Goal: Task Accomplishment & Management: Manage account settings

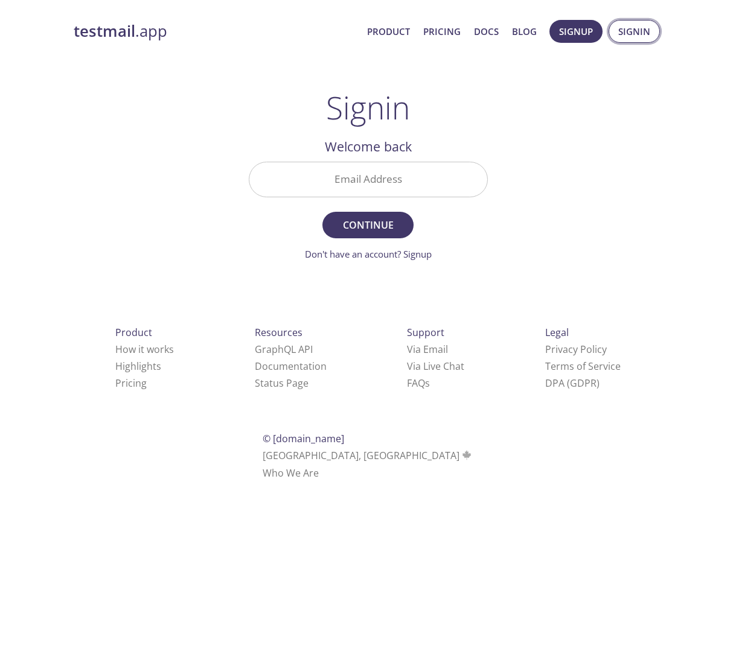
click at [629, 37] on span "Signin" at bounding box center [634, 32] width 32 height 16
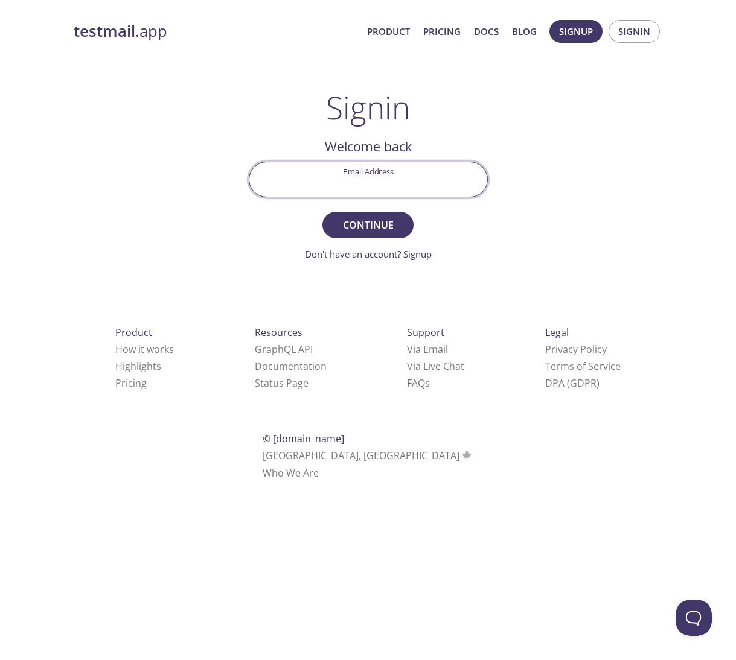
click at [375, 188] on input "Email Address" at bounding box center [368, 179] width 238 height 34
type input "[EMAIL_ADDRESS][DOMAIN_NAME]"
click at [364, 224] on span "Continue" at bounding box center [368, 225] width 64 height 17
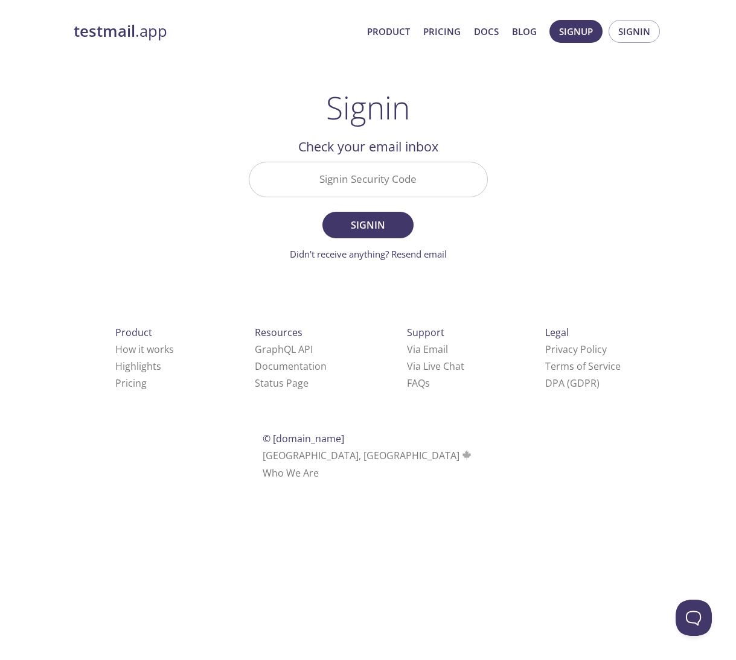
click at [336, 182] on input "Signin Security Code" at bounding box center [368, 179] width 238 height 34
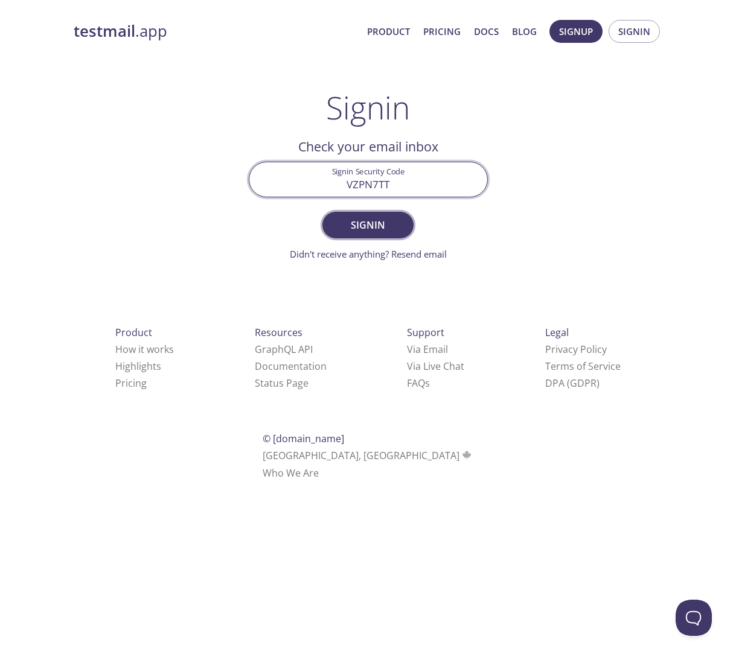
type input "VZPN7TT"
click at [366, 226] on span "Signin" at bounding box center [368, 225] width 64 height 17
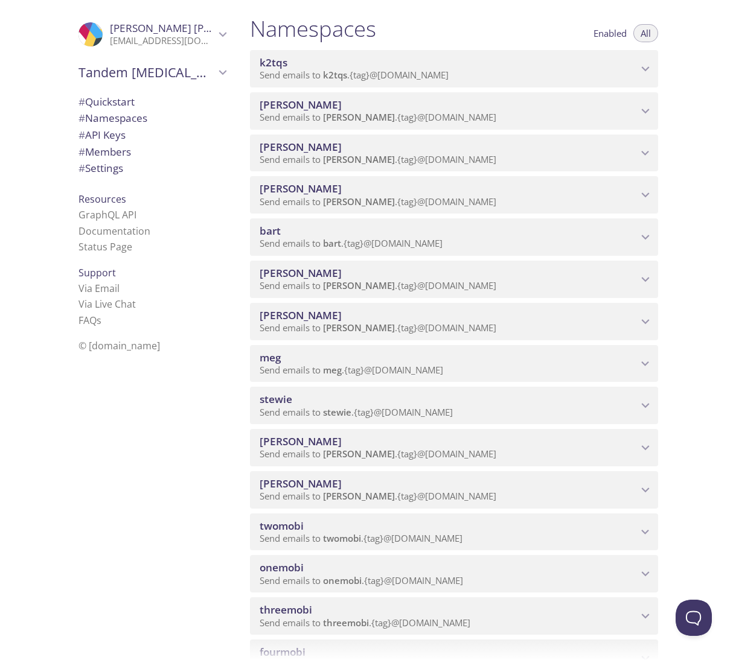
scroll to position [133, 0]
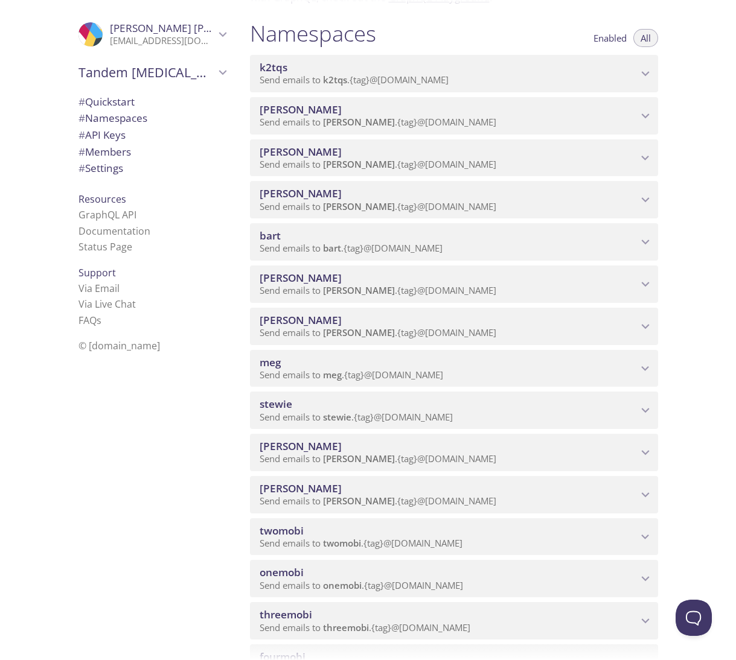
click at [347, 183] on div "[PERSON_NAME] emails to [PERSON_NAME] . {tag} @[DOMAIN_NAME]" at bounding box center [454, 199] width 408 height 37
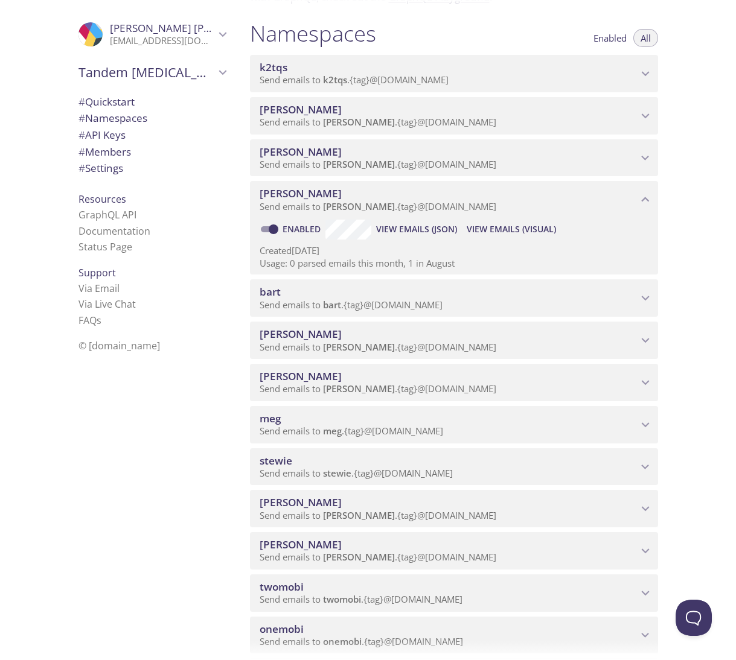
click at [267, 195] on span "[PERSON_NAME]" at bounding box center [300, 193] width 82 height 14
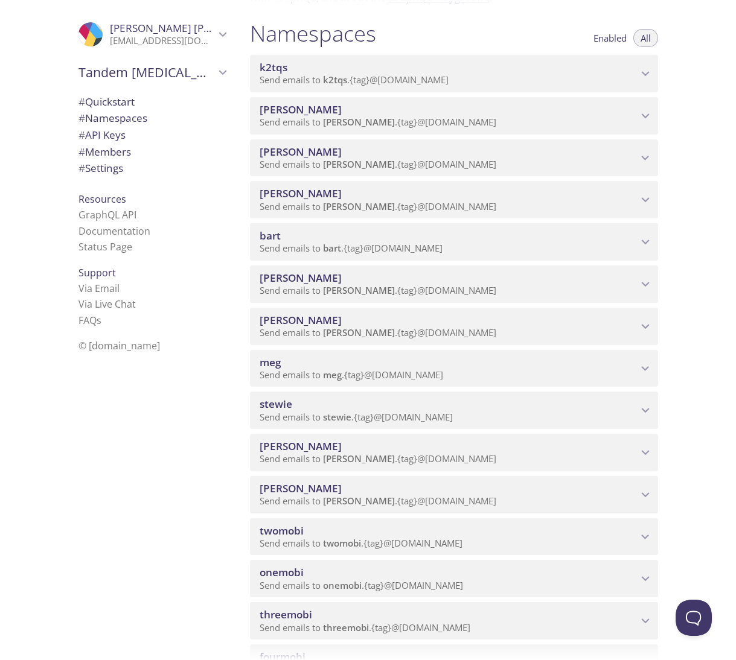
click at [645, 198] on icon "lisa namespace" at bounding box center [645, 200] width 16 height 16
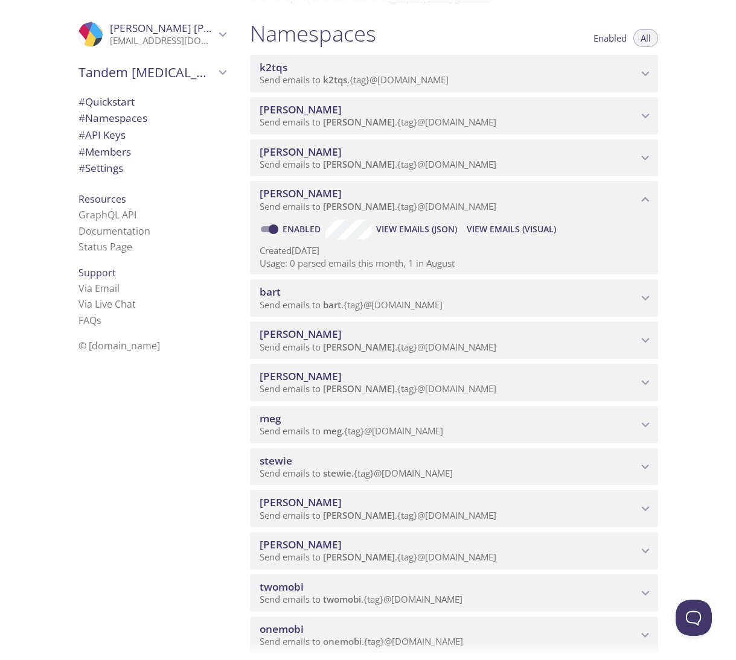
click at [274, 191] on span "[PERSON_NAME]" at bounding box center [300, 193] width 82 height 14
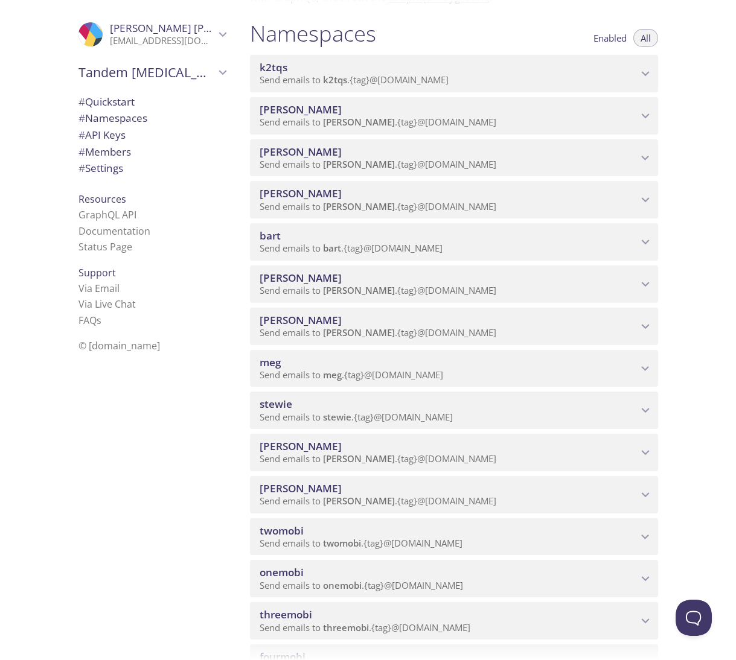
click at [393, 205] on span "Send emails to [PERSON_NAME] . {tag} @[DOMAIN_NAME]" at bounding box center [377, 206] width 237 height 12
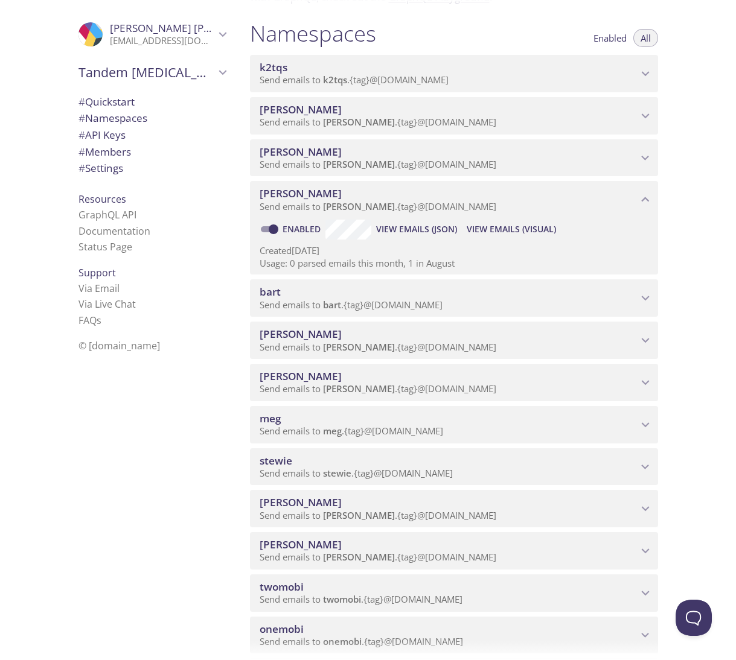
click at [503, 223] on span "View Emails (Visual)" at bounding box center [510, 229] width 89 height 14
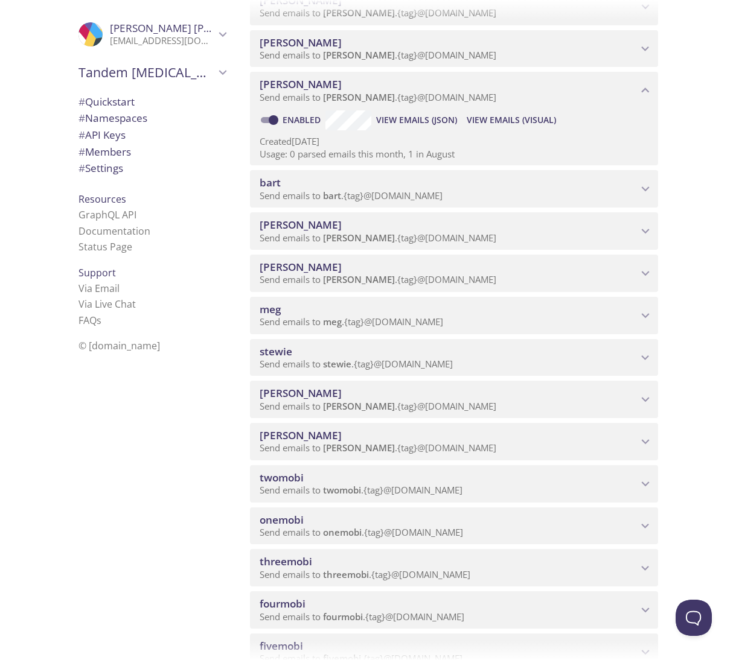
scroll to position [209, 0]
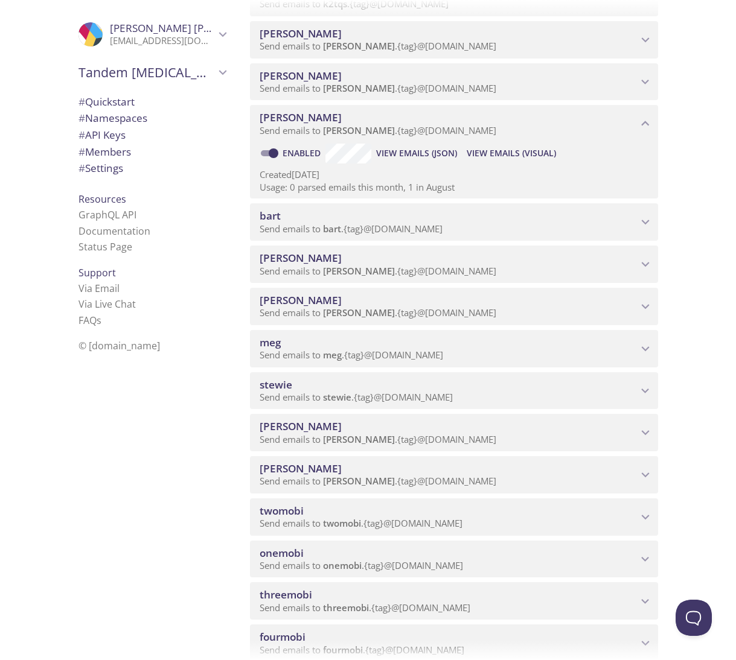
click at [407, 183] on p "Usage: 0 parsed emails this month, 1 in August" at bounding box center [453, 187] width 389 height 13
click at [427, 154] on span "View Emails (JSON)" at bounding box center [416, 153] width 81 height 14
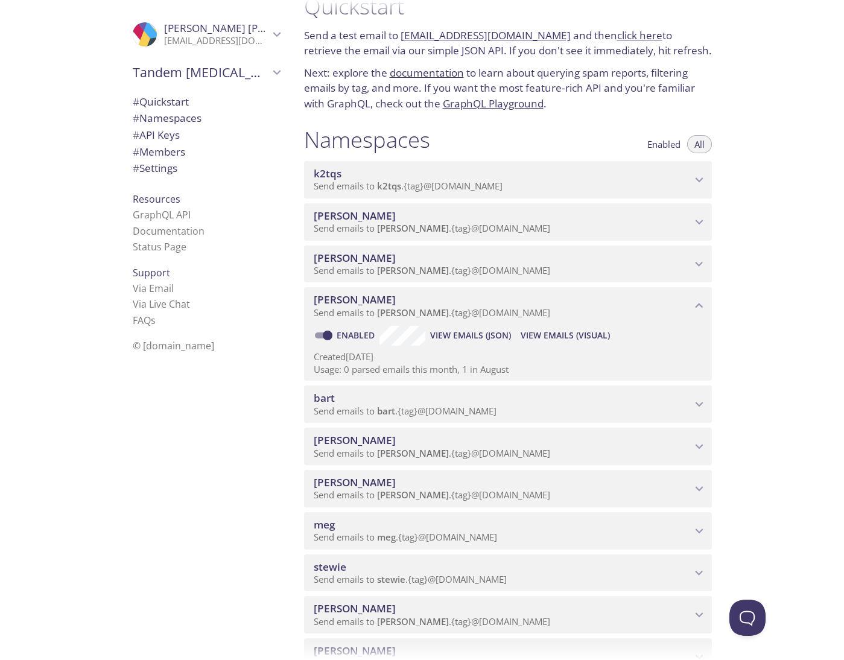
scroll to position [42, 0]
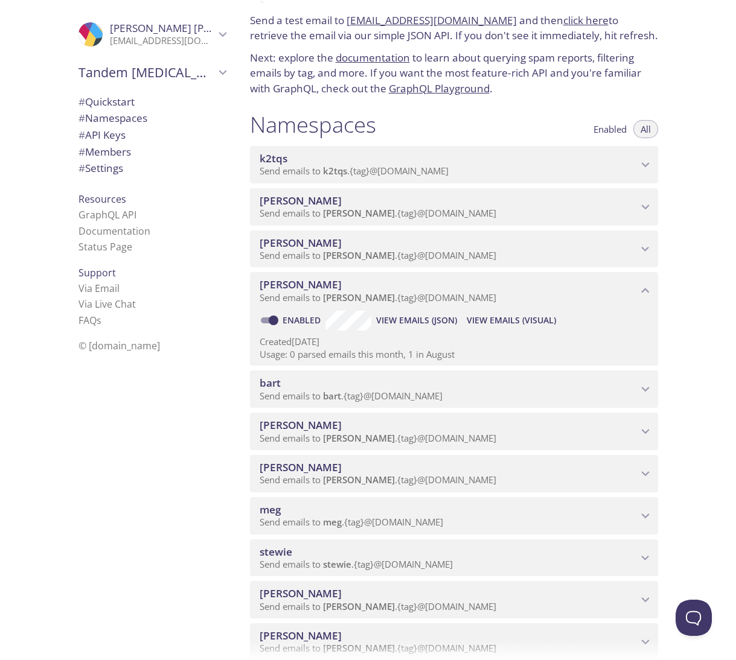
click at [561, 354] on p "Usage: 0 parsed emails this month, 1 in August" at bounding box center [453, 354] width 389 height 13
click at [510, 326] on span "View Emails (Visual)" at bounding box center [510, 320] width 89 height 14
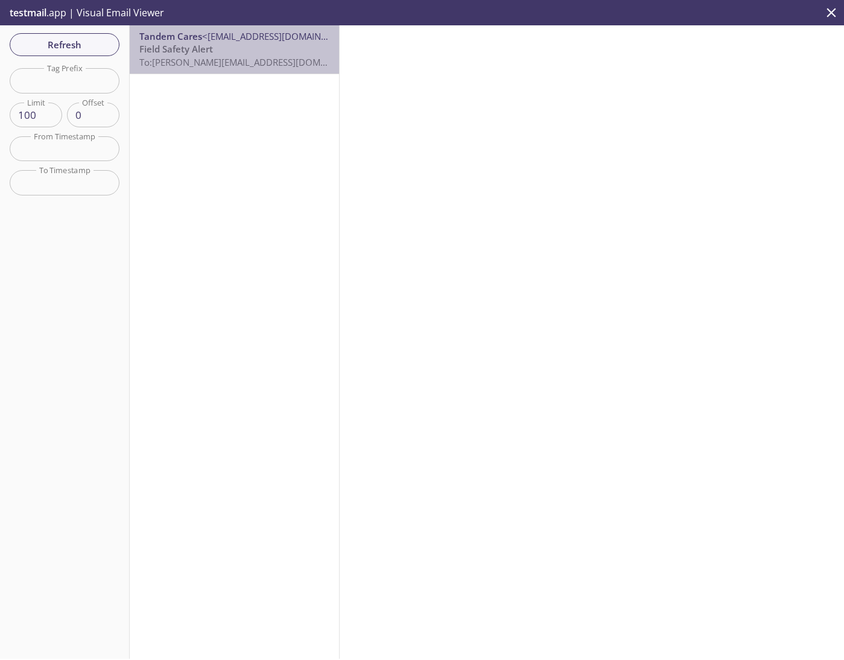
drag, startPoint x: 327, startPoint y: 60, endPoint x: 276, endPoint y: 65, distance: 50.9
click at [276, 65] on p "Field Safety Alert To: [PERSON_NAME][EMAIL_ADDRESS][DOMAIN_NAME]" at bounding box center [234, 56] width 190 height 26
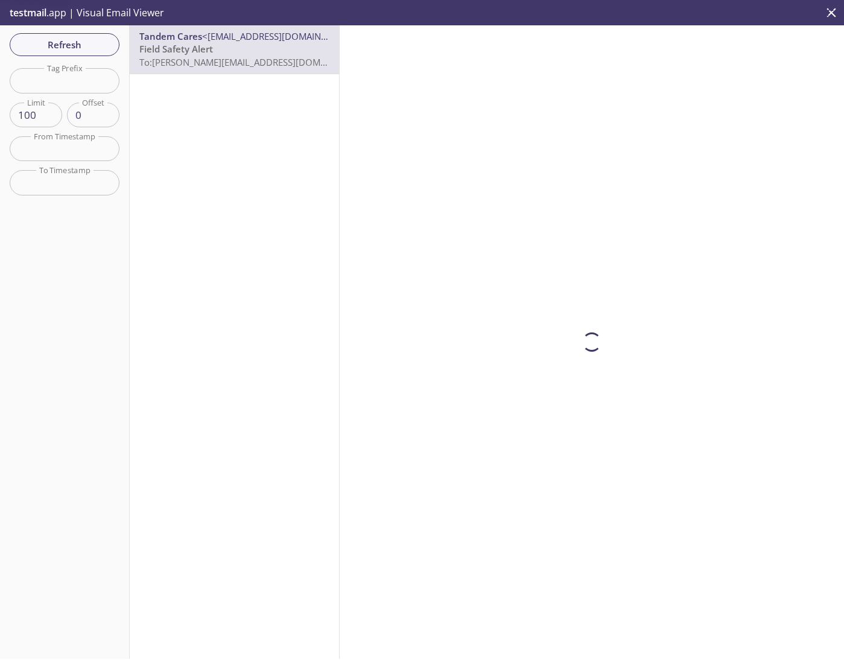
click at [276, 65] on span "To: [PERSON_NAME][EMAIL_ADDRESS][DOMAIN_NAME]" at bounding box center [253, 62] width 228 height 12
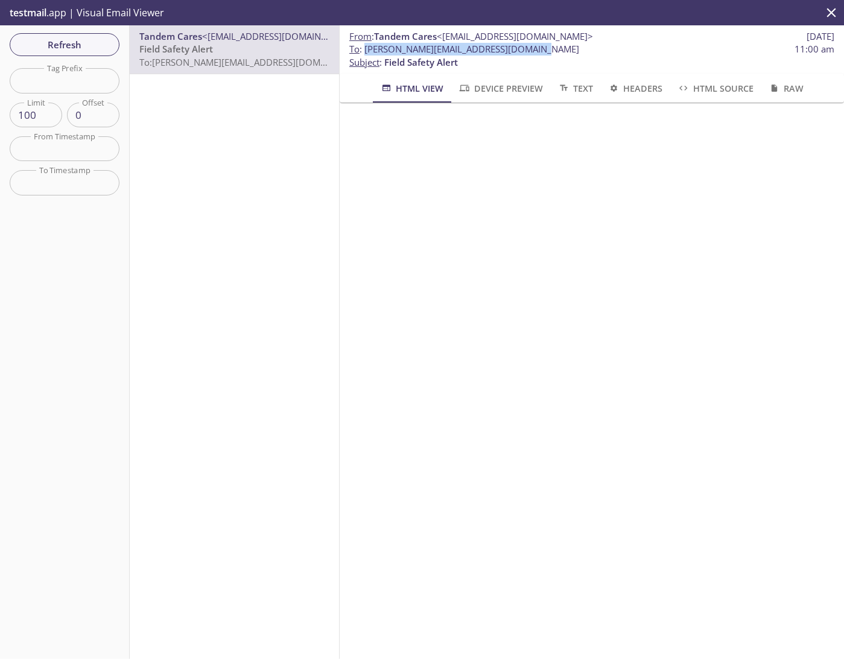
drag, startPoint x: 521, startPoint y: 50, endPoint x: 364, endPoint y: 53, distance: 157.5
click at [364, 53] on span "To : [PERSON_NAME][EMAIL_ADDRESS][DOMAIN_NAME]" at bounding box center [464, 49] width 230 height 13
copy span "[PERSON_NAME][EMAIL_ADDRESS][DOMAIN_NAME]"
click at [80, 41] on span "Refresh" at bounding box center [64, 45] width 91 height 16
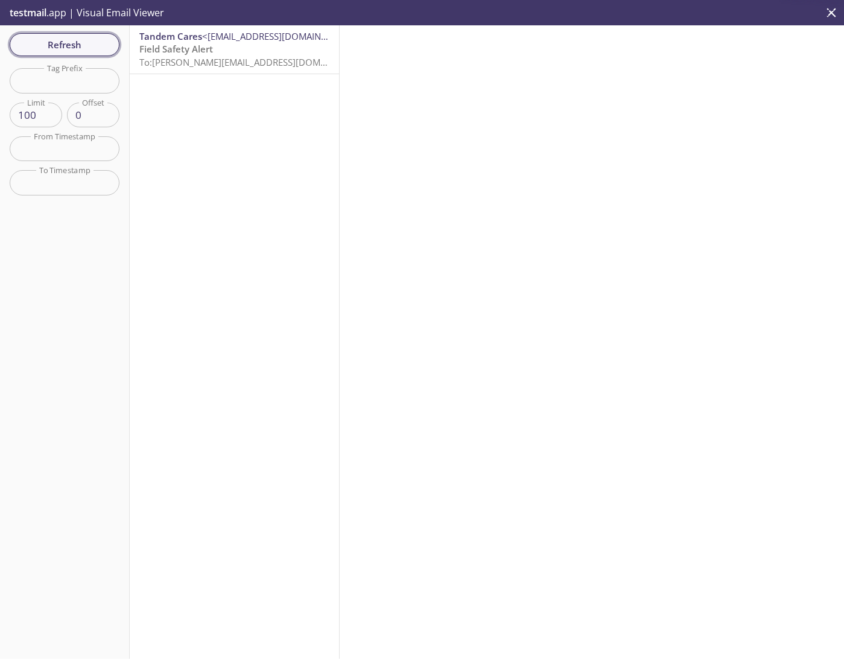
click at [80, 41] on span "Refresh" at bounding box center [64, 45] width 91 height 16
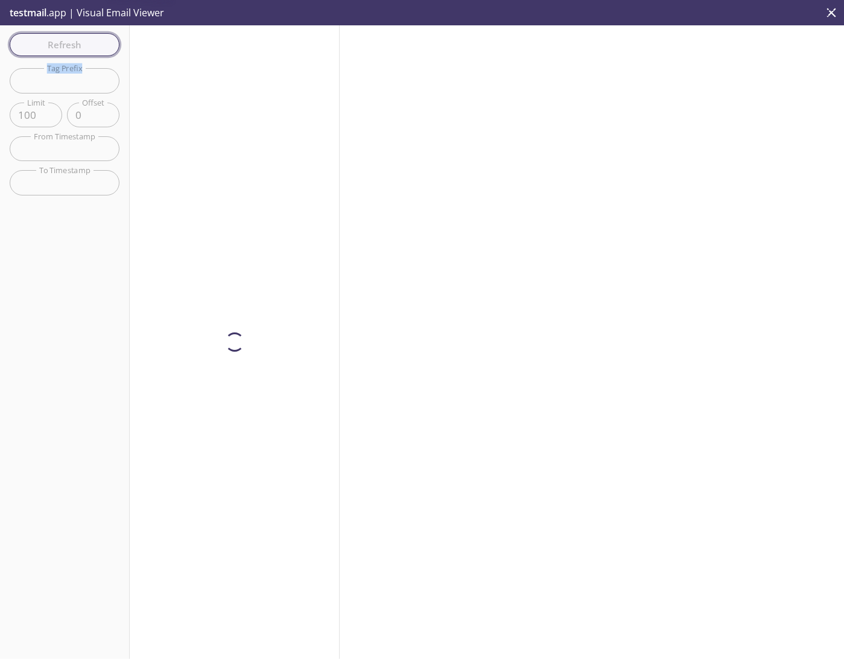
click at [80, 41] on div "Refresh Filters Tag Prefix Tag Prefix Limit 100 Limit Offset 0 Offset From Time…" at bounding box center [65, 342] width 130 height 634
click at [80, 41] on span "Refresh" at bounding box center [64, 45] width 91 height 16
click at [80, 41] on div "Refresh Filters Tag Prefix Tag Prefix Limit 100 Limit Offset 0 Offset From Time…" at bounding box center [65, 342] width 130 height 634
click at [80, 41] on span "Refresh" at bounding box center [64, 45] width 91 height 16
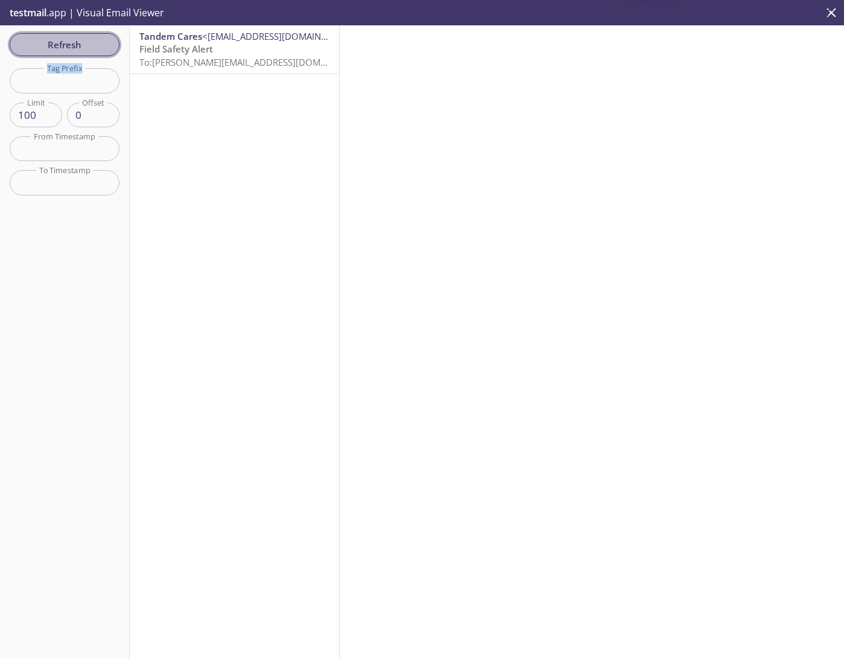
click at [80, 41] on span "Refresh" at bounding box center [64, 45] width 91 height 16
click at [67, 45] on span "Refresh" at bounding box center [64, 45] width 91 height 16
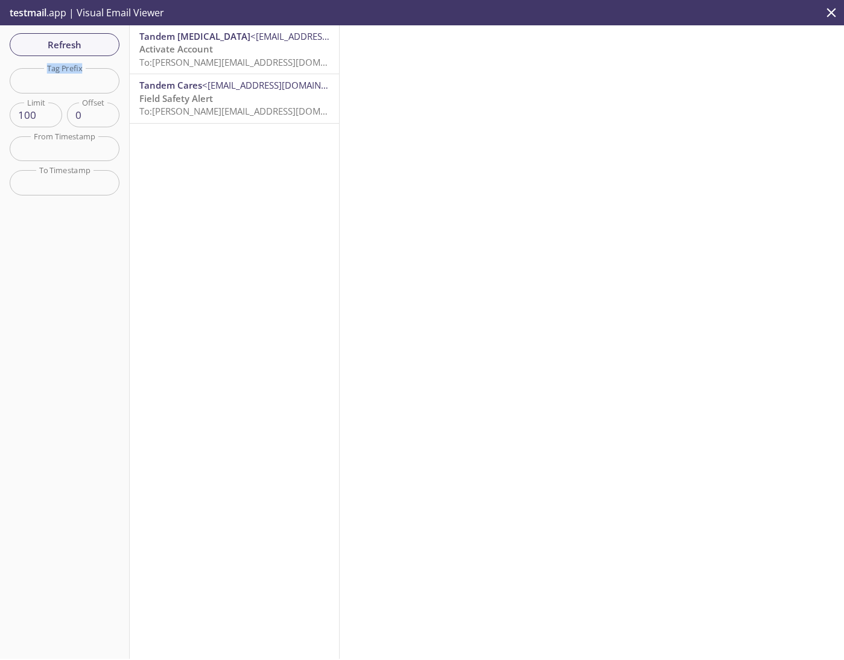
click at [224, 52] on p "Activate Account To: [PERSON_NAME][EMAIL_ADDRESS][DOMAIN_NAME]" at bounding box center [234, 56] width 190 height 26
